Goal: Information Seeking & Learning: Learn about a topic

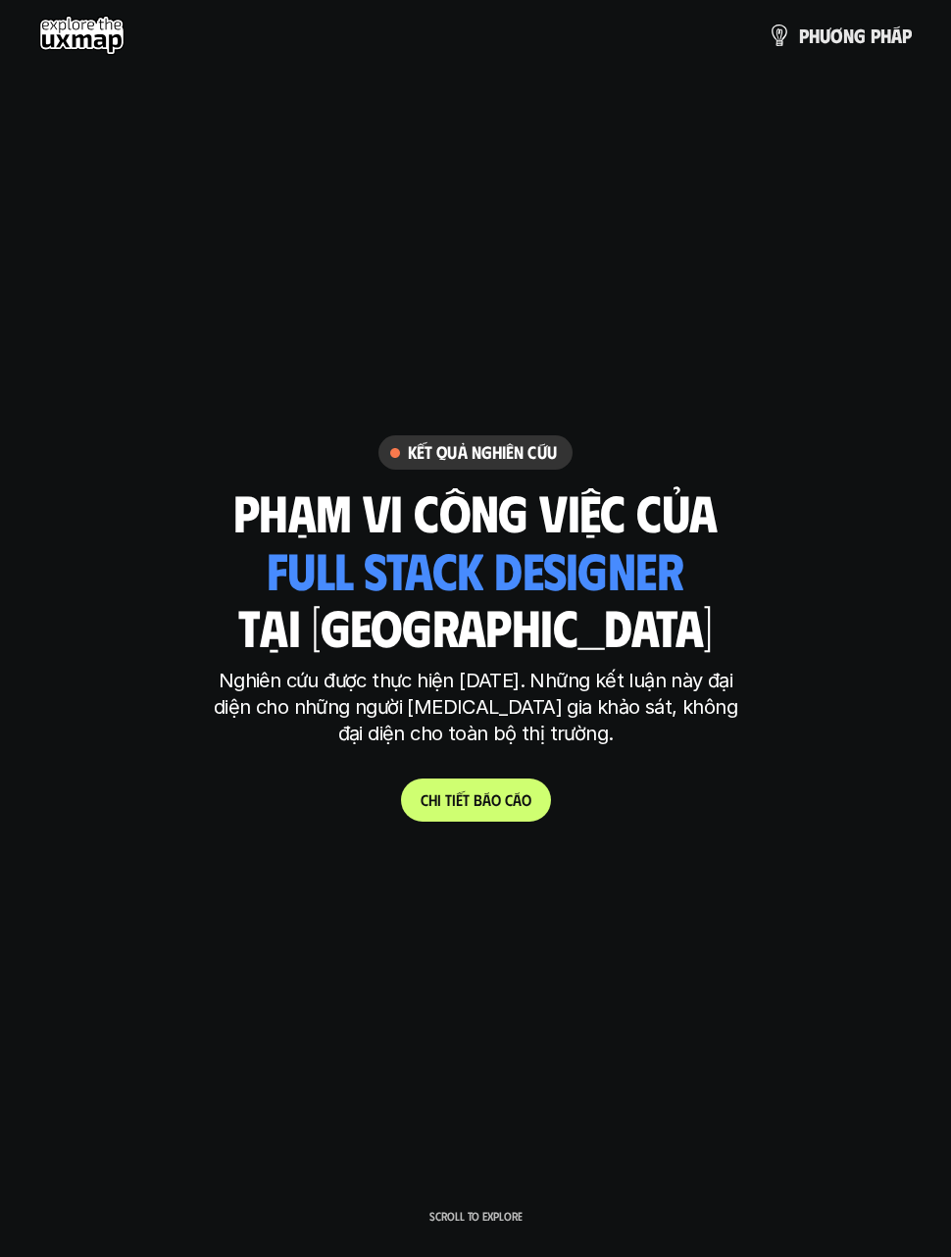
click at [95, 29] on use at bounding box center [81, 35] width 85 height 39
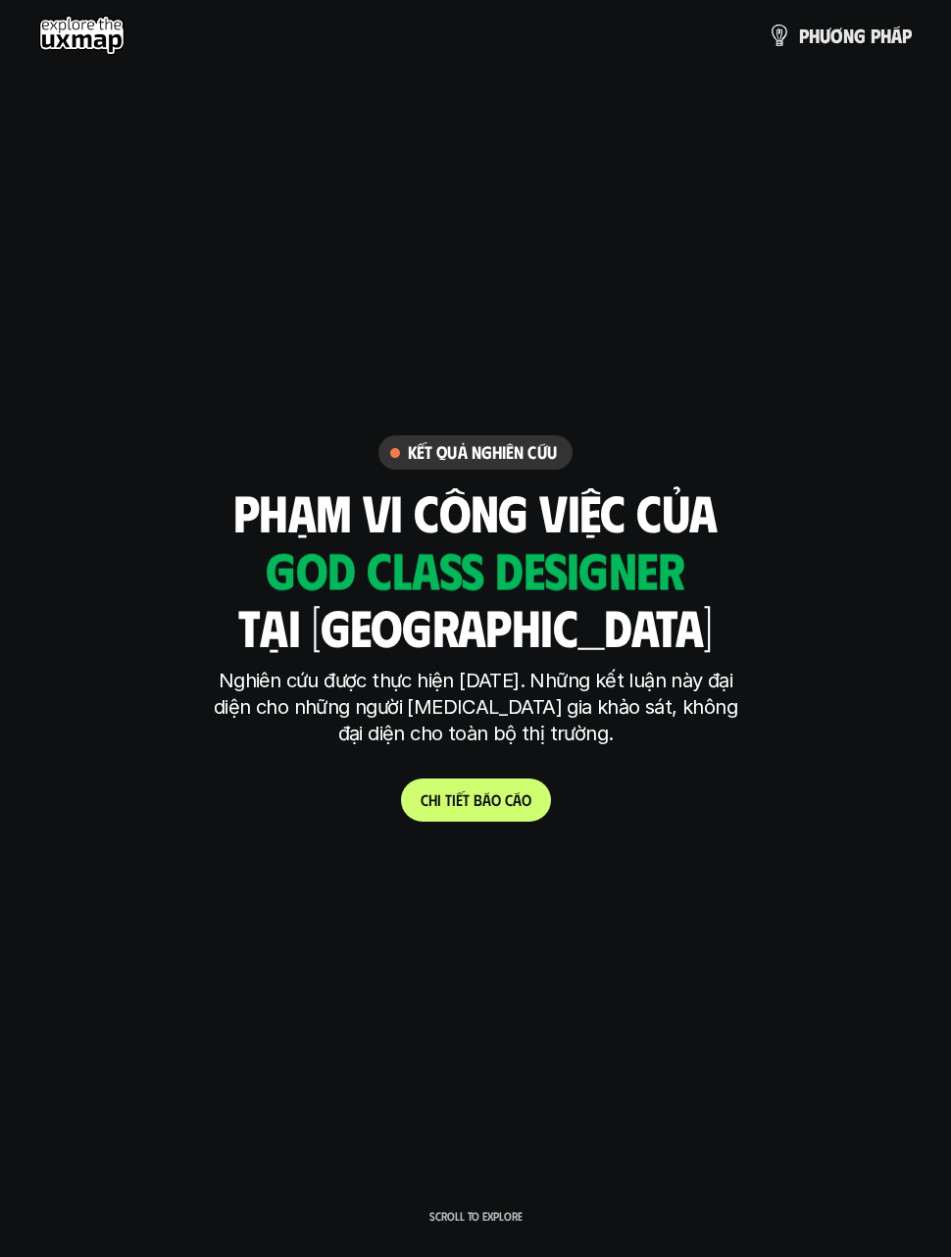
click at [933, 798] on div "Kết quả nghiên cứu phạm vi công việc của tại việt nam ui designer ui/ux designe…" at bounding box center [475, 627] width 951 height 385
click at [912, 792] on div "Kết quả nghiên cứu phạm vi công việc của tại việt nam ui designer ui/ux designe…" at bounding box center [475, 627] width 951 height 385
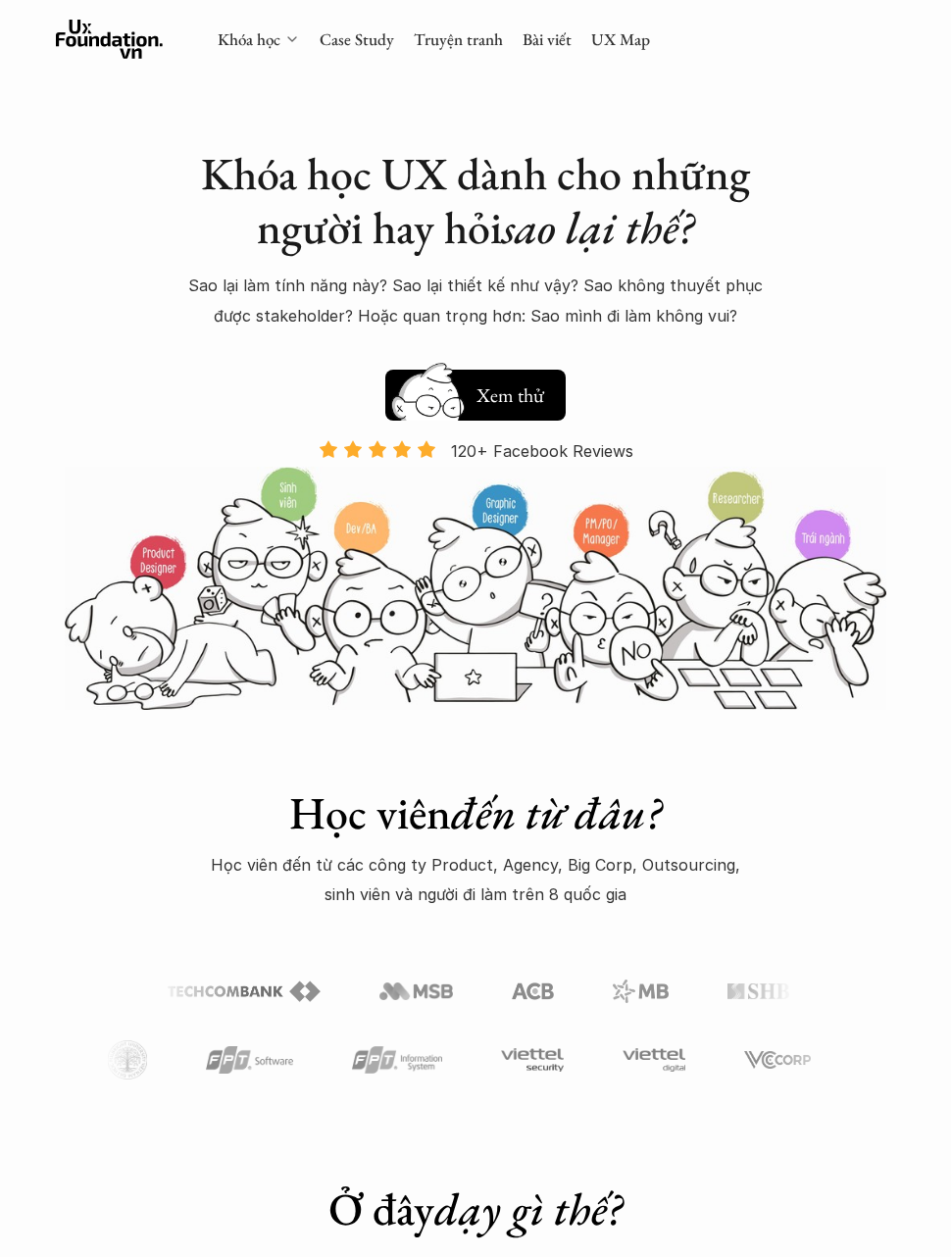
click at [259, 47] on link "Khóa học" at bounding box center [249, 39] width 63 height 22
click at [262, 34] on link "Khóa học" at bounding box center [249, 39] width 63 height 22
click at [282, 50] on div "Khóa học Case Study Truyện tranh Bài viết UX Map" at bounding box center [434, 39] width 433 height 39
click at [274, 53] on div "Khóa học Case Study Truyện tranh Bài viết UX Map" at bounding box center [434, 39] width 433 height 39
click at [273, 52] on div "Khóa học Case Study Truyện tranh Bài viết UX Map" at bounding box center [434, 39] width 433 height 39
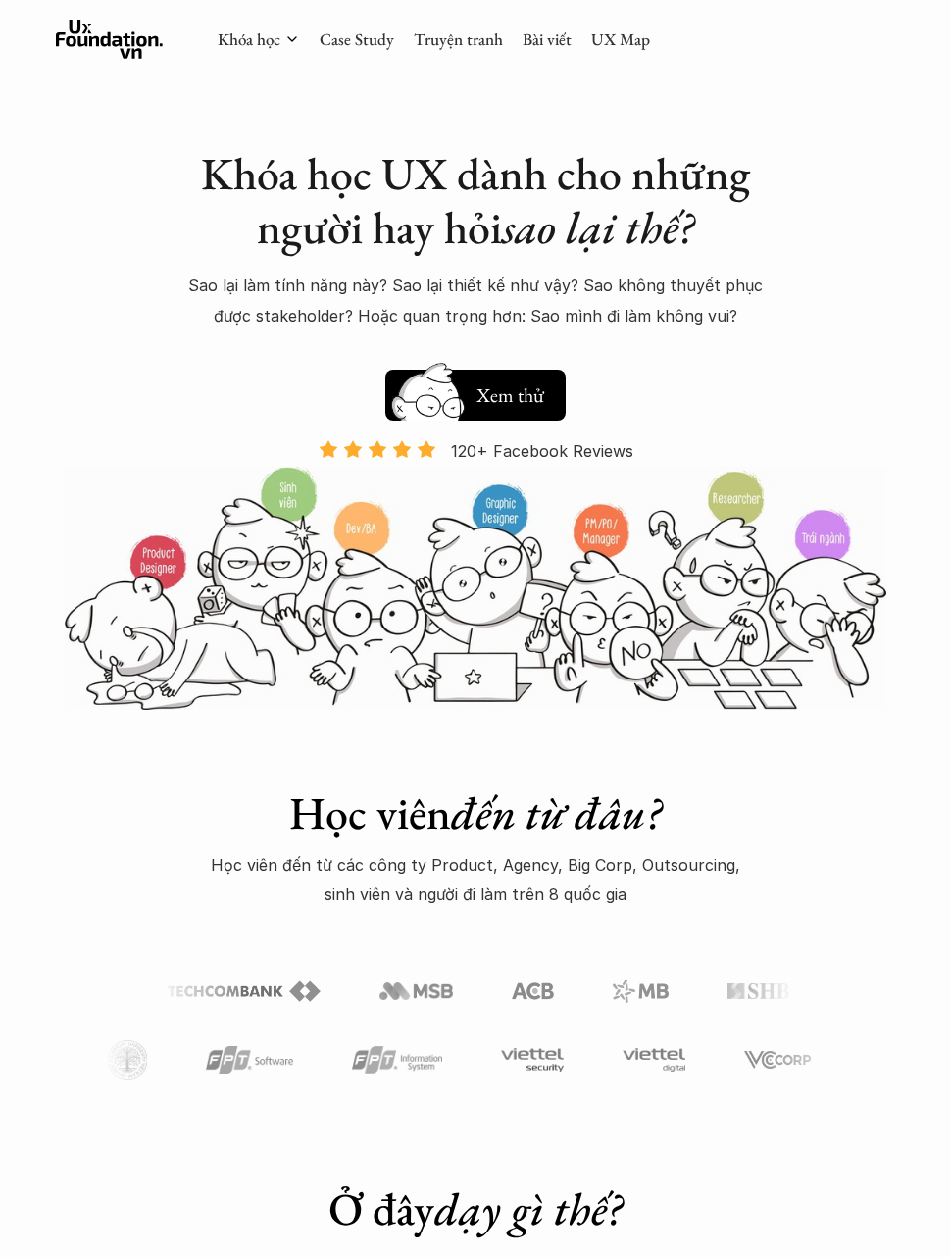
click at [281, 52] on div "Khóa học Case Study Truyện tranh Bài viết UX Map" at bounding box center [434, 39] width 433 height 39
click at [276, 34] on link "Khóa học" at bounding box center [249, 39] width 63 height 22
click at [113, 49] on icon at bounding box center [110, 39] width 108 height 39
click at [380, 39] on link "Case Study" at bounding box center [357, 39] width 75 height 22
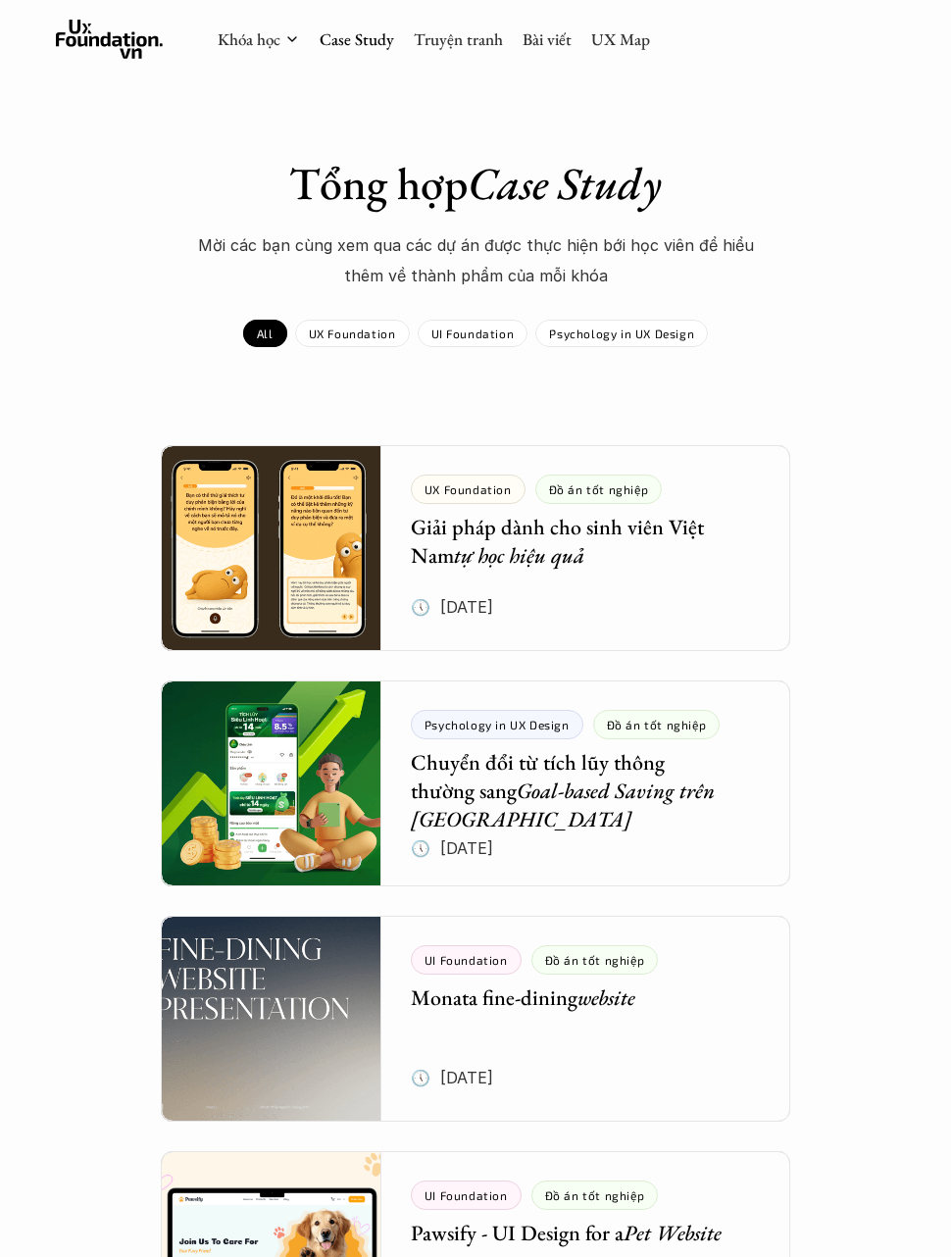
click at [559, 29] on link "Bài viết" at bounding box center [547, 39] width 49 height 22
click at [259, 64] on div "Khóa học Case Study Truyện tranh Bài viết UX Map" at bounding box center [475, 39] width 951 height 78
click at [252, 40] on link "Khóa học" at bounding box center [249, 39] width 63 height 22
click at [257, 36] on link "Khóa học" at bounding box center [249, 39] width 63 height 22
click at [261, 58] on div "Khóa học Case Study Truyện tranh Bài viết UX Map" at bounding box center [434, 39] width 433 height 39
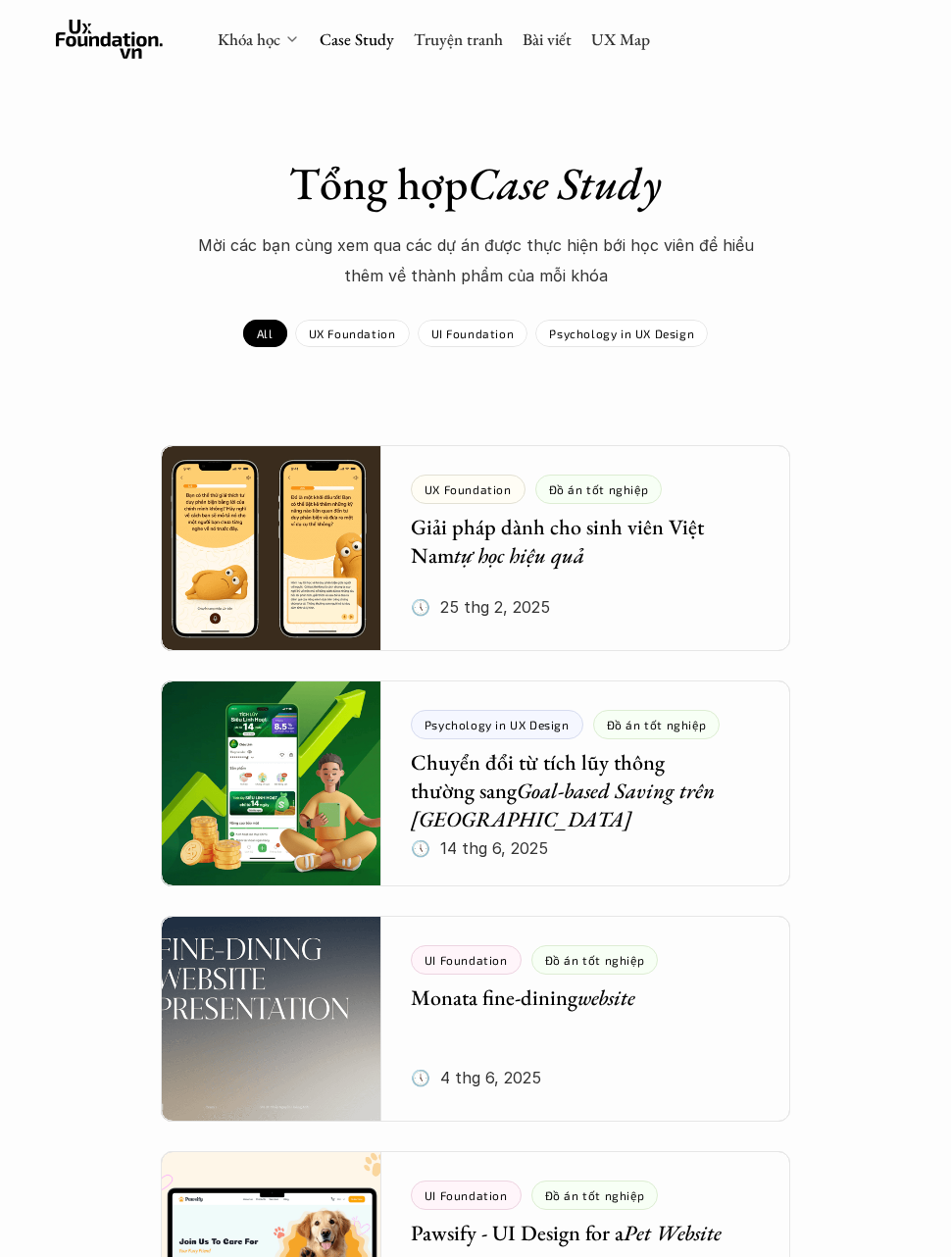
click at [263, 38] on link "Khóa học" at bounding box center [249, 39] width 63 height 22
click at [282, 42] on div "Khóa học" at bounding box center [259, 39] width 82 height 22
click at [286, 47] on div at bounding box center [292, 39] width 16 height 16
click at [286, 46] on icon at bounding box center [292, 39] width 16 height 16
click at [279, 46] on link "Khóa học" at bounding box center [249, 39] width 63 height 22
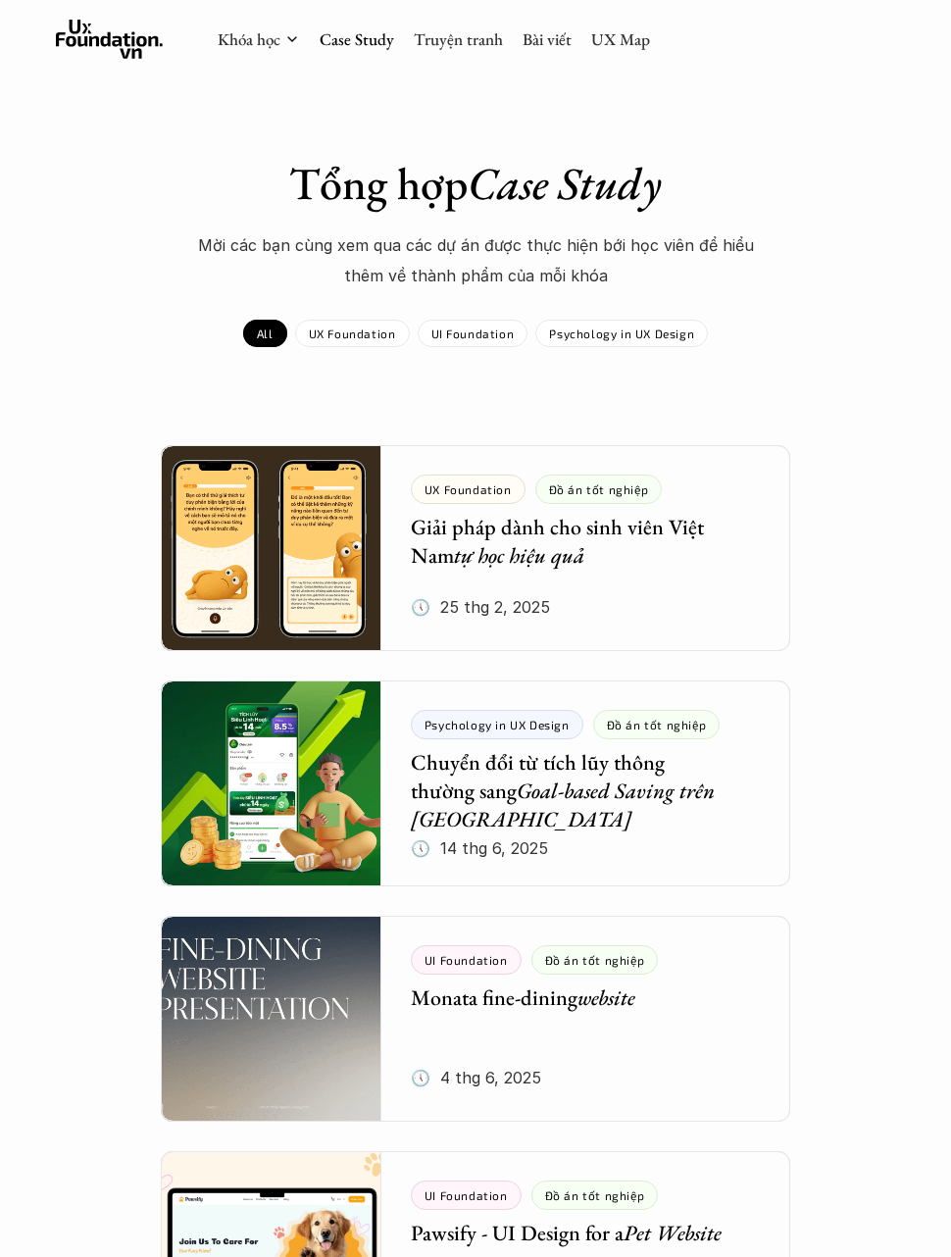
click at [275, 50] on link "Khóa học" at bounding box center [249, 39] width 63 height 22
click at [277, 43] on link "Khóa học" at bounding box center [249, 39] width 63 height 22
click at [280, 42] on link "Khóa học" at bounding box center [249, 39] width 63 height 22
click at [366, 334] on p "UX Foundation" at bounding box center [352, 334] width 87 height 14
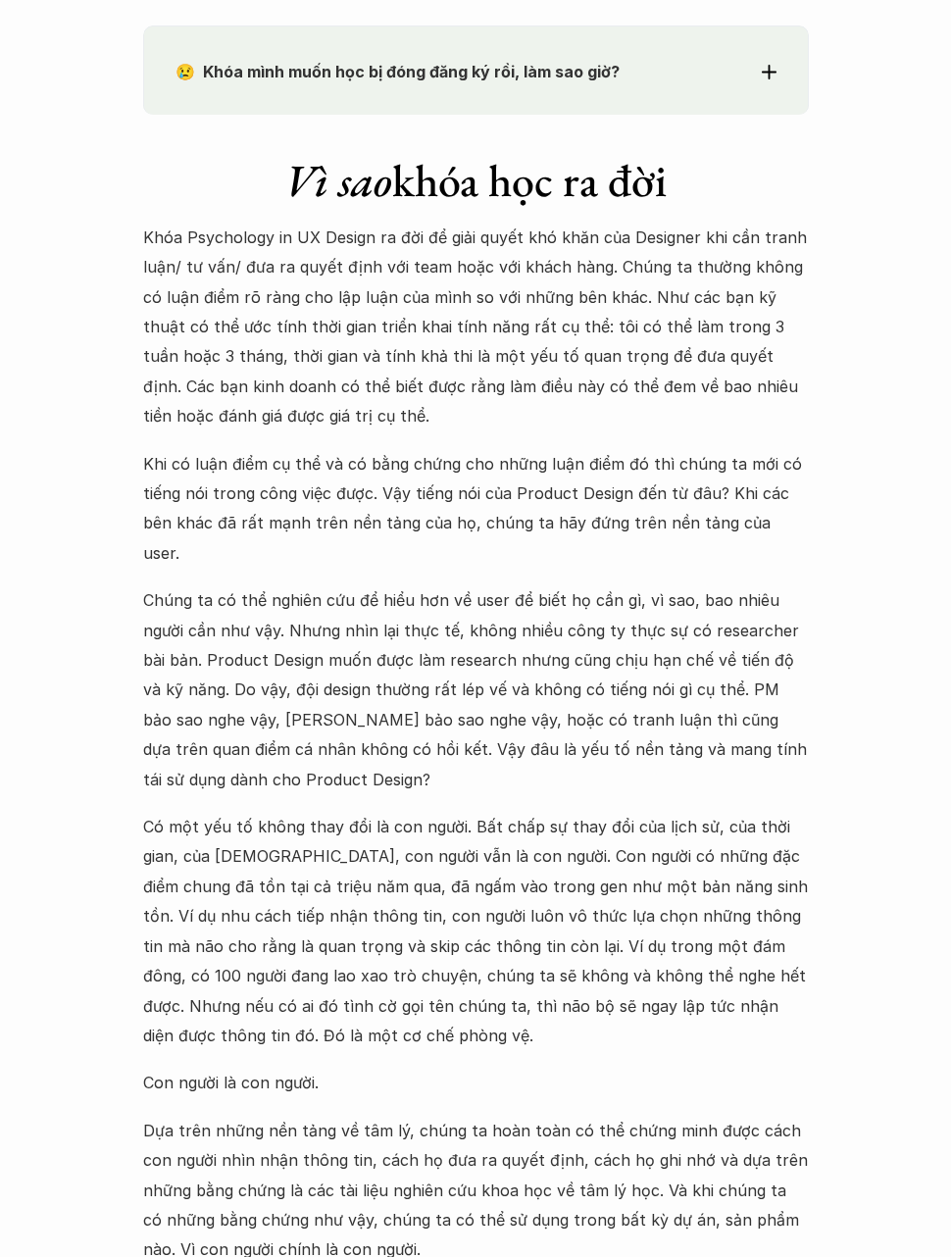
scroll to position [2245, 0]
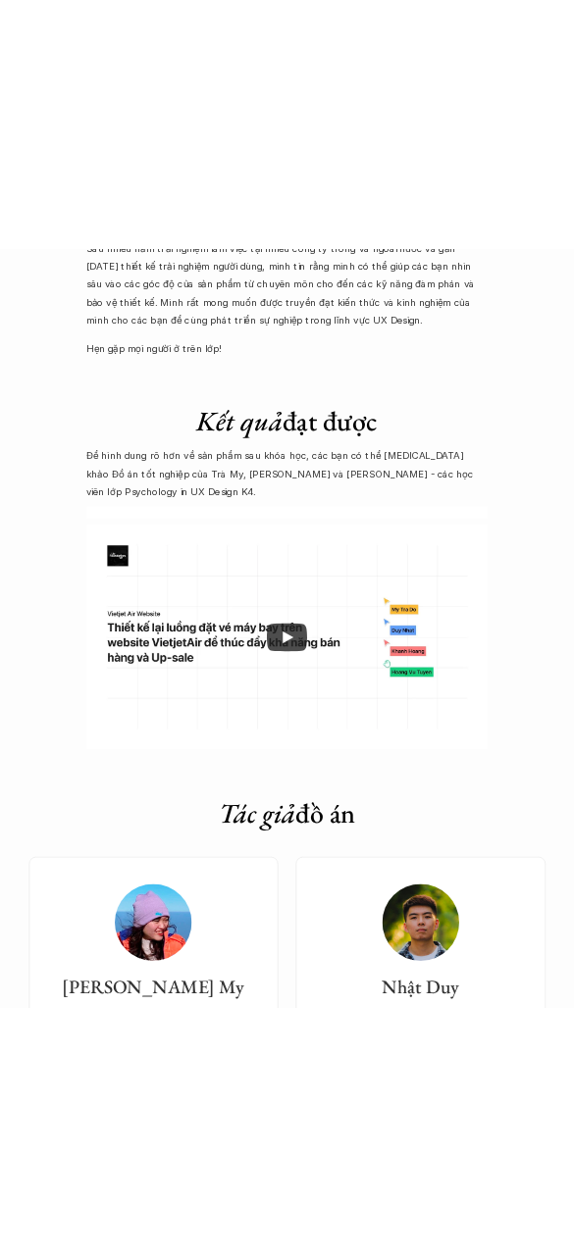
scroll to position [6676, 0]
